Goal: Find specific page/section: Find specific page/section

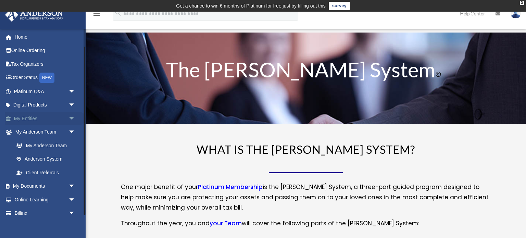
scroll to position [20, 0]
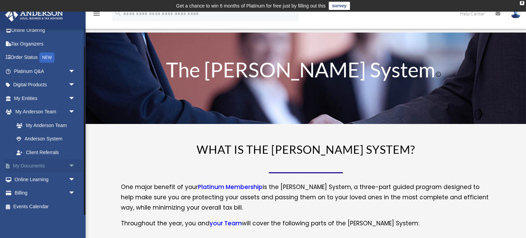
click at [57, 167] on link "My Documents arrow_drop_down" at bounding box center [45, 166] width 81 height 14
click at [71, 166] on span "arrow_drop_down" at bounding box center [75, 166] width 14 height 14
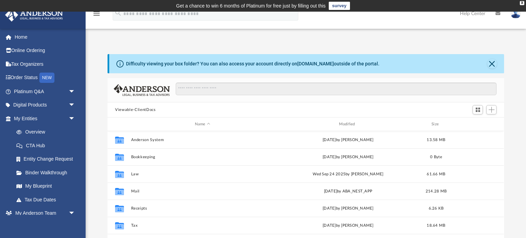
scroll to position [155, 396]
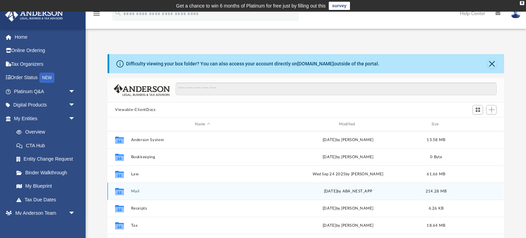
click at [135, 190] on button "Mail" at bounding box center [202, 191] width 143 height 4
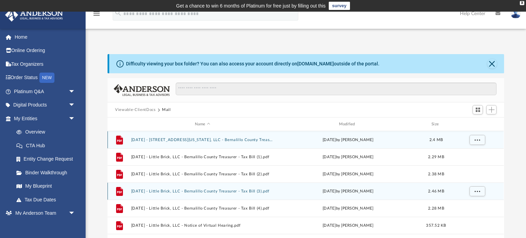
scroll to position [134, 396]
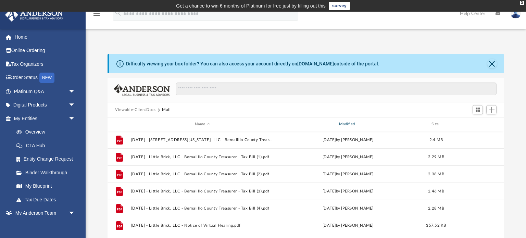
click at [344, 122] on div "Modified" at bounding box center [348, 124] width 143 height 6
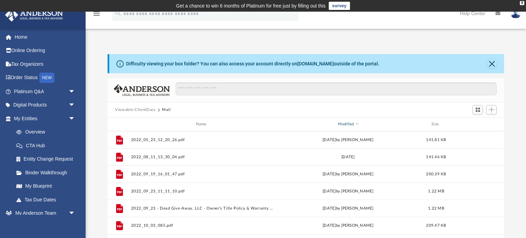
click at [347, 123] on div "Modified" at bounding box center [348, 124] width 143 height 6
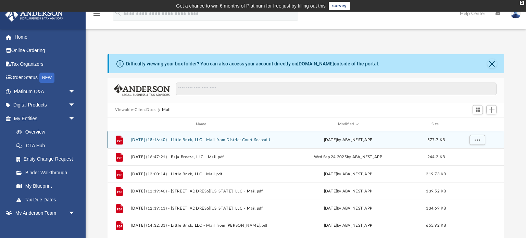
click at [237, 138] on button "[DATE] (18:16:40) - Little Brick, LLC - Mail from District Court Second Judicia…" at bounding box center [202, 140] width 143 height 4
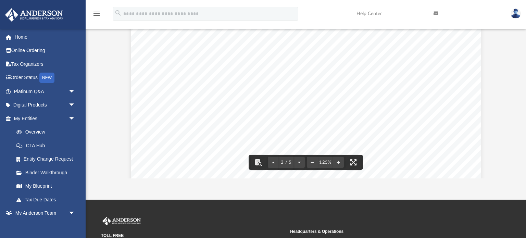
scroll to position [648, 0]
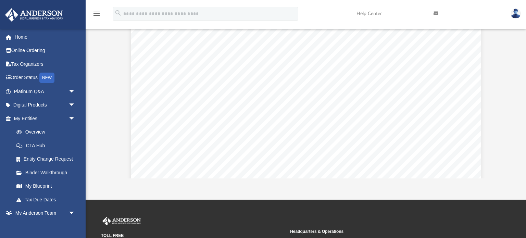
click at [178, 151] on div "Page 2" at bounding box center [306, 43] width 350 height 449
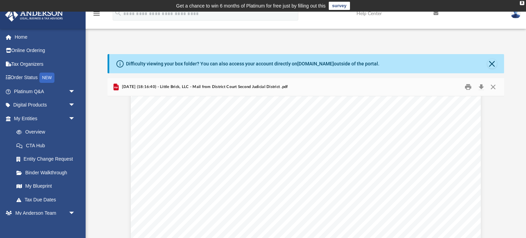
scroll to position [577, 0]
